Goal: Information Seeking & Learning: Learn about a topic

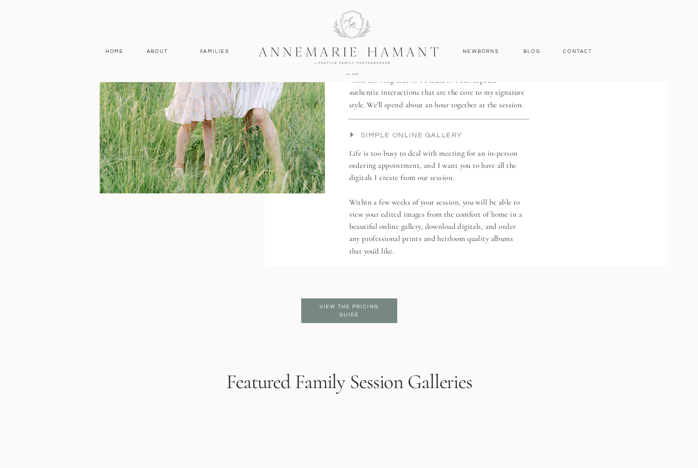
scroll to position [2244, 0]
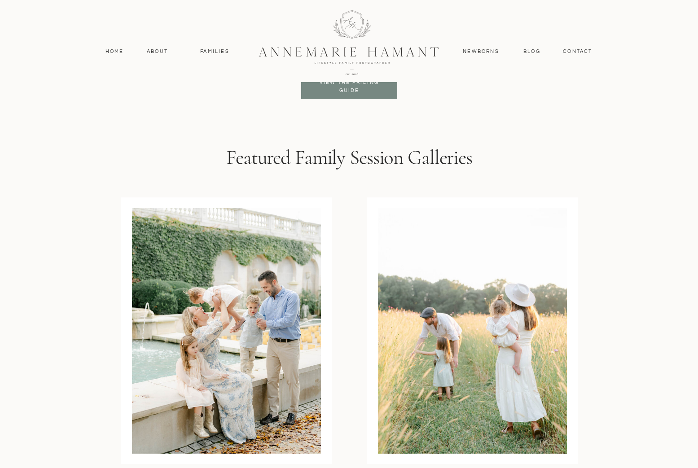
click at [354, 87] on div at bounding box center [349, 42] width 241 height 105
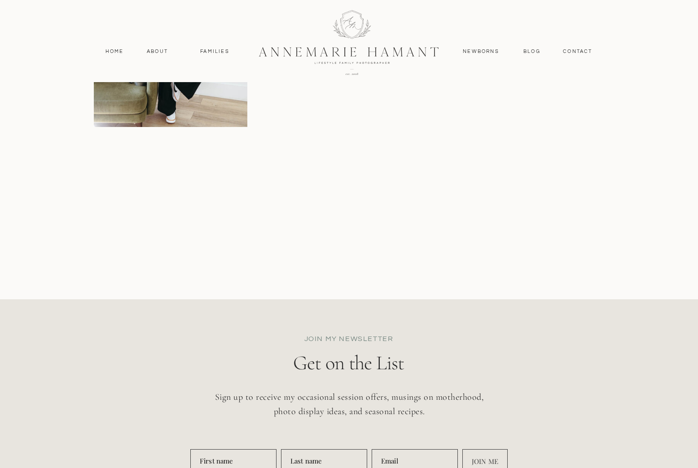
scroll to position [4083, 0]
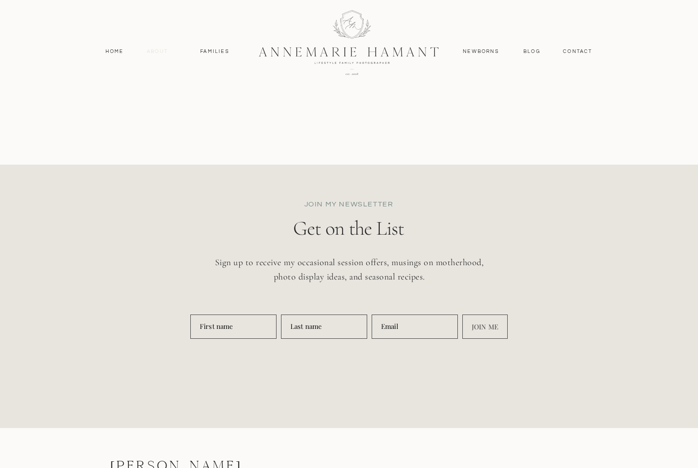
click at [167, 50] on nav "About" at bounding box center [157, 52] width 26 height 8
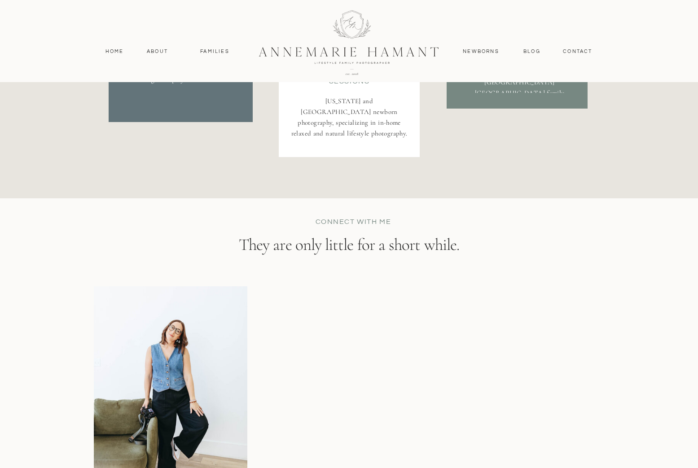
scroll to position [1935, 0]
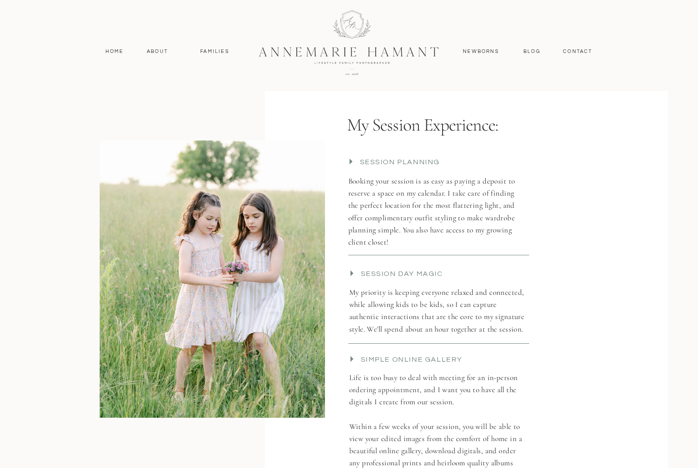
scroll to position [2109, 0]
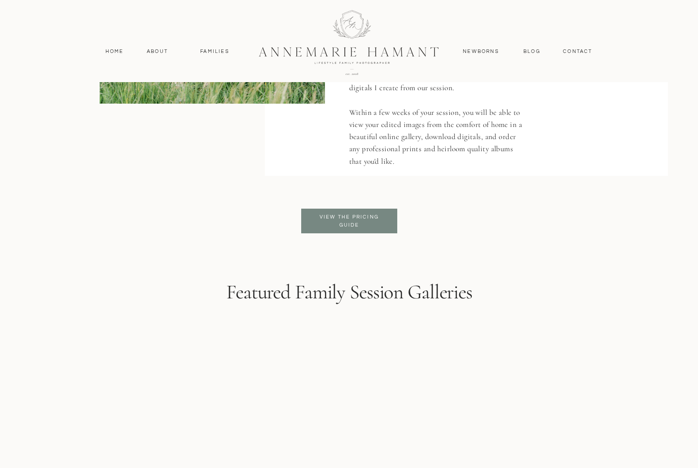
click at [339, 215] on p "View the pricing guide" at bounding box center [349, 221] width 73 height 16
